Goal: Task Accomplishment & Management: Manage account settings

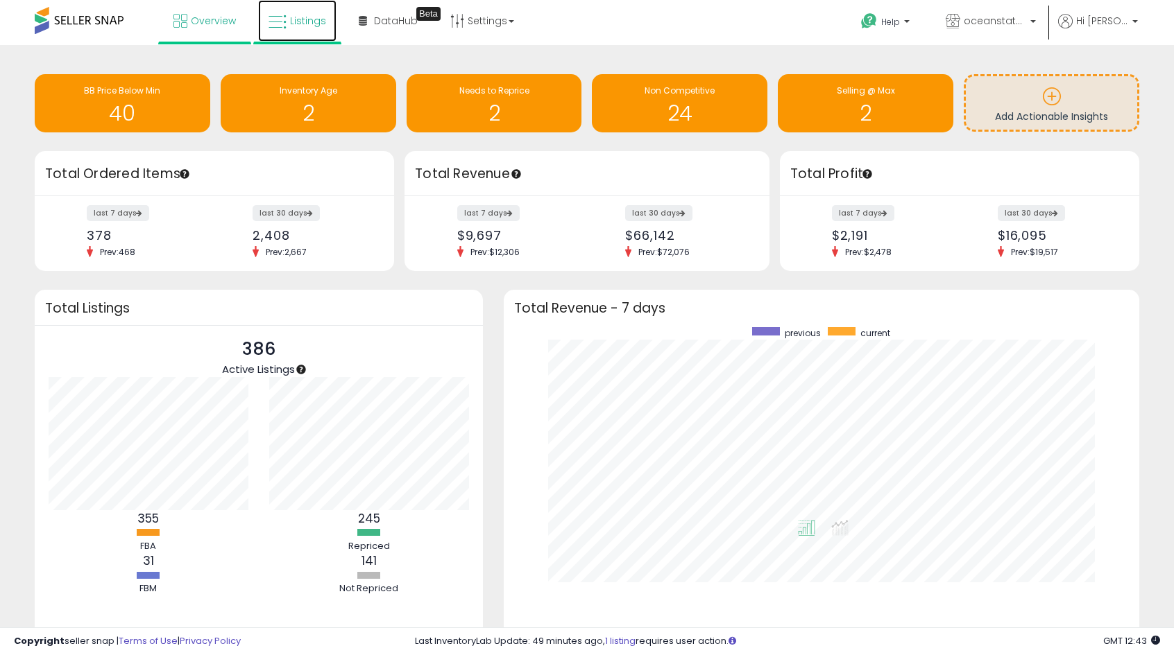
click at [303, 19] on span "Listings" at bounding box center [308, 21] width 36 height 14
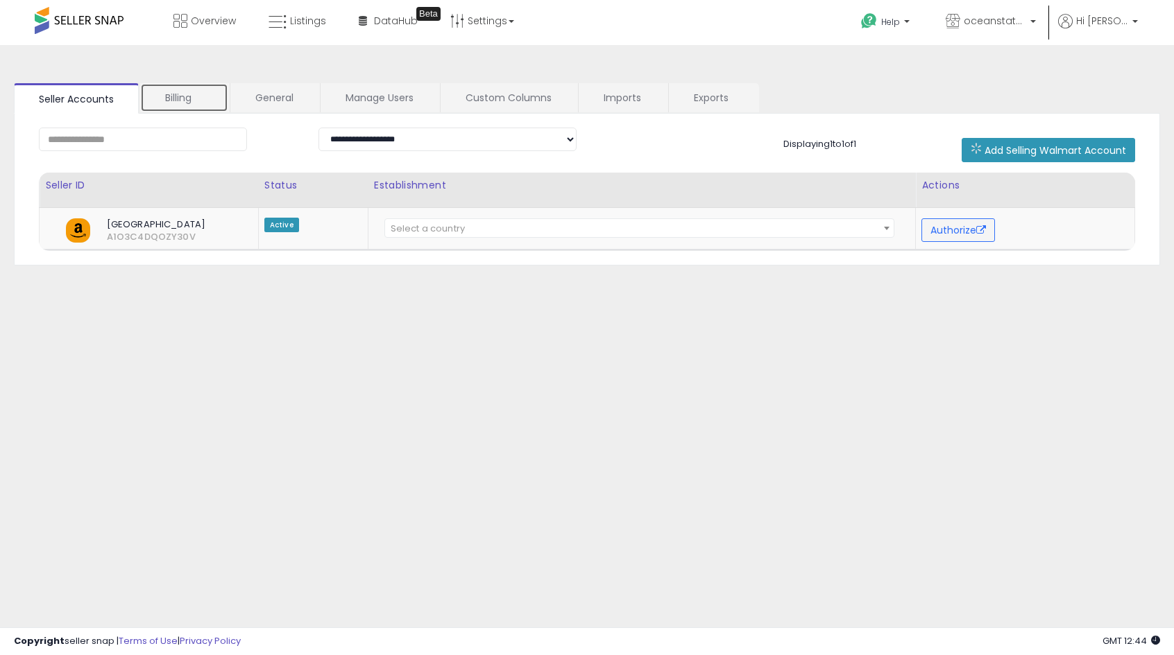
click at [196, 102] on link "Billing" at bounding box center [184, 97] width 88 height 29
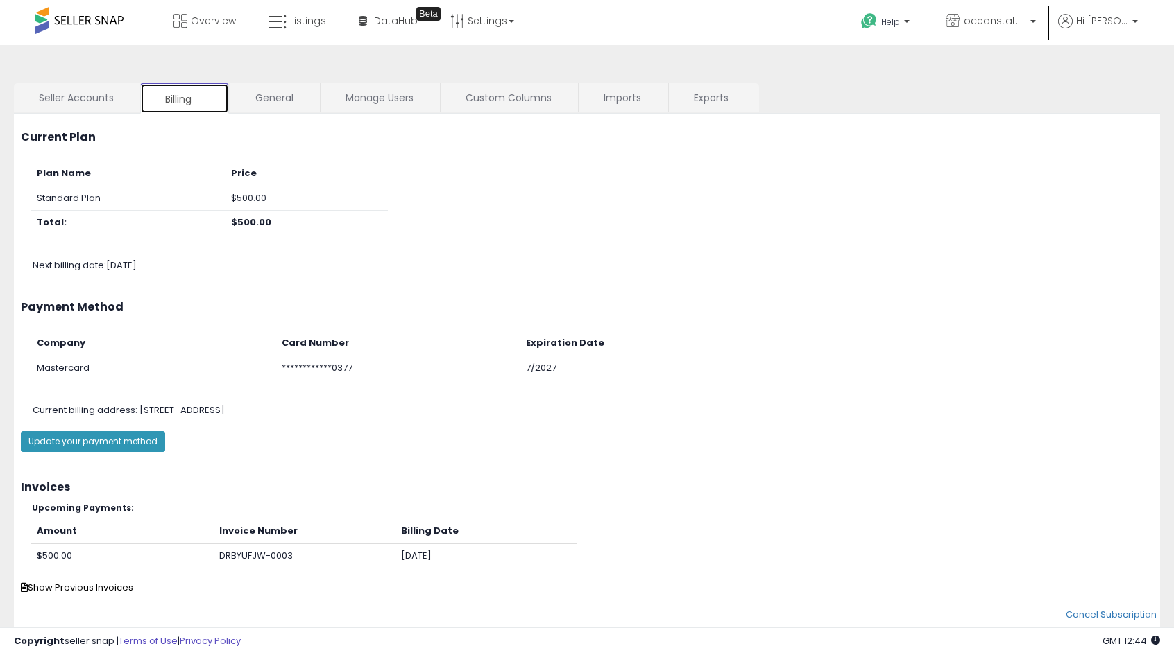
scroll to position [40, 0]
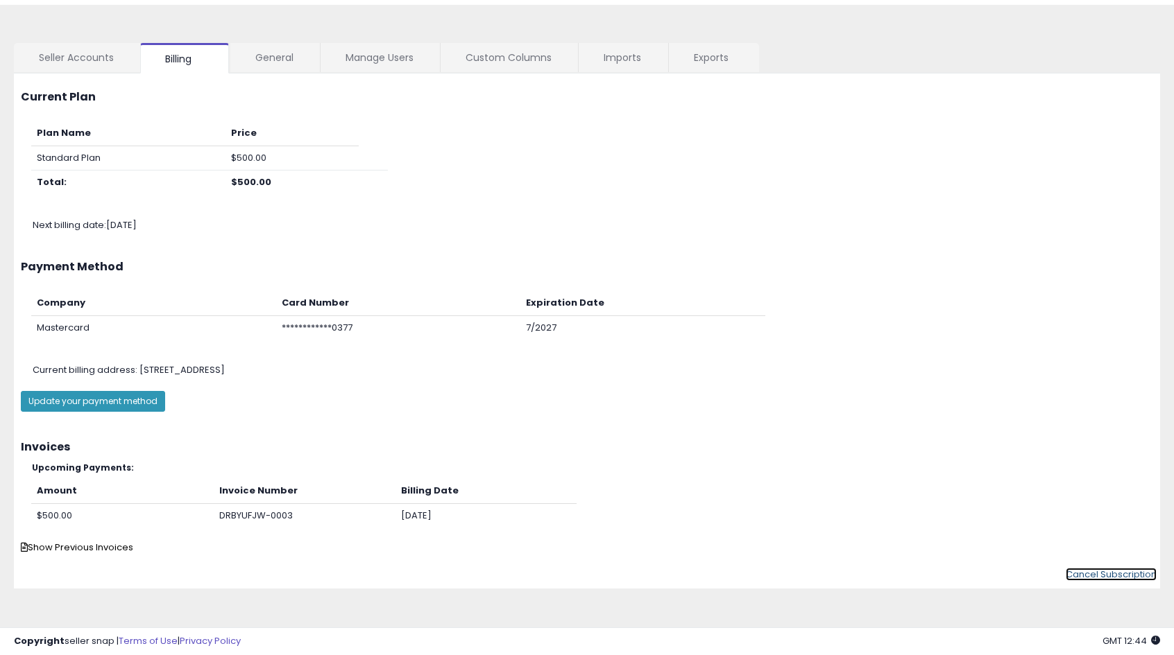
click at [1092, 578] on link "Cancel Subscription" at bounding box center [1110, 574] width 91 height 13
